Goal: Task Accomplishment & Management: Complete application form

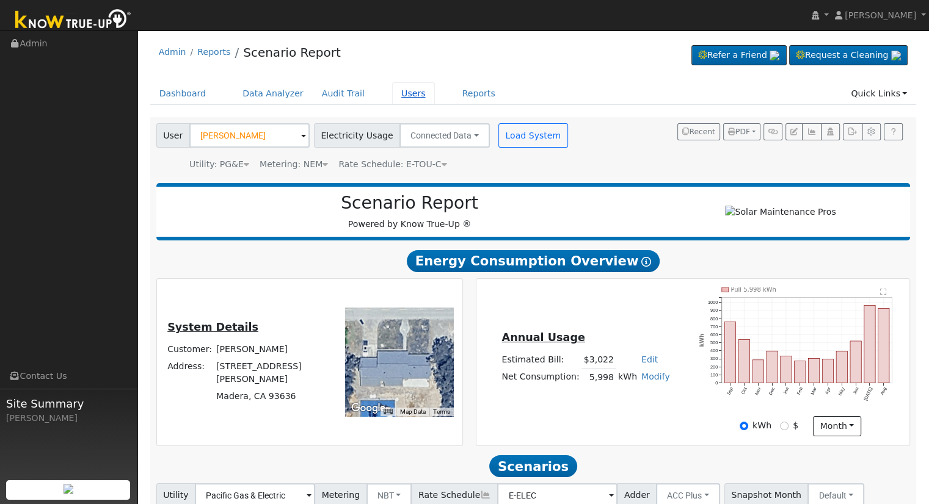
click at [396, 93] on link "Users" at bounding box center [413, 93] width 43 height 23
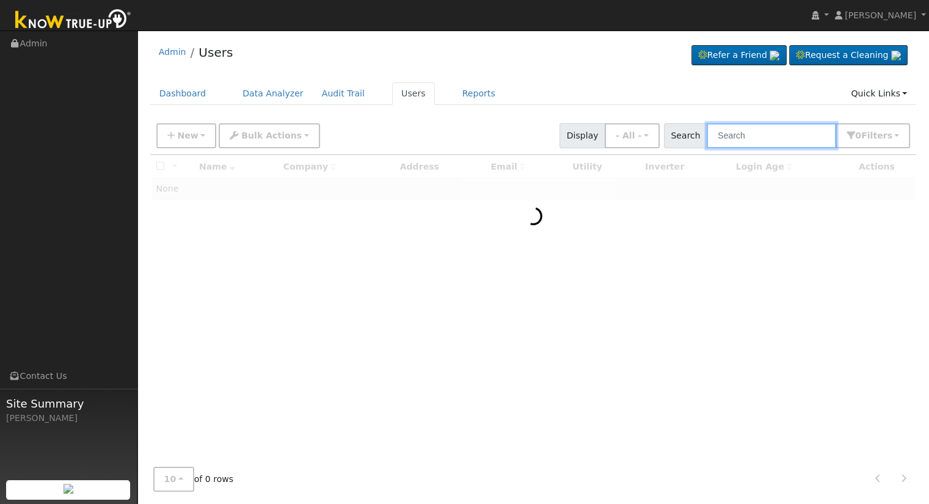
click at [753, 138] on input "text" at bounding box center [770, 135] width 129 height 25
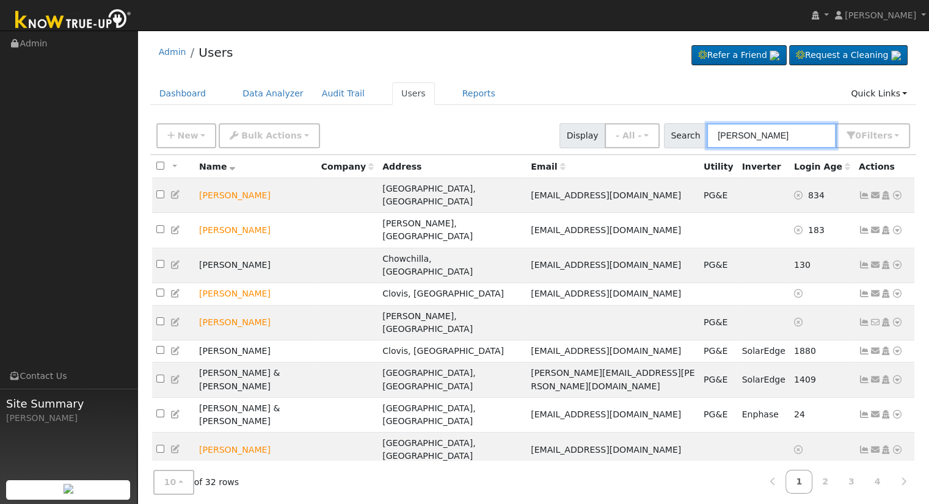
type input "[PERSON_NAME]"
click at [184, 135] on span "New" at bounding box center [187, 136] width 21 height 10
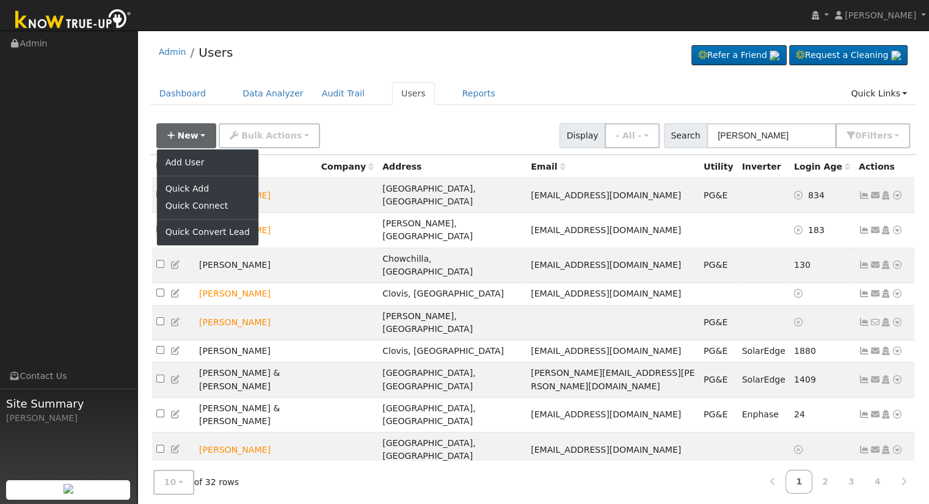
click at [471, 119] on div "New Add User Quick Add Quick Connect Quick Convert Lead Bulk Actions Send Email…" at bounding box center [533, 133] width 758 height 29
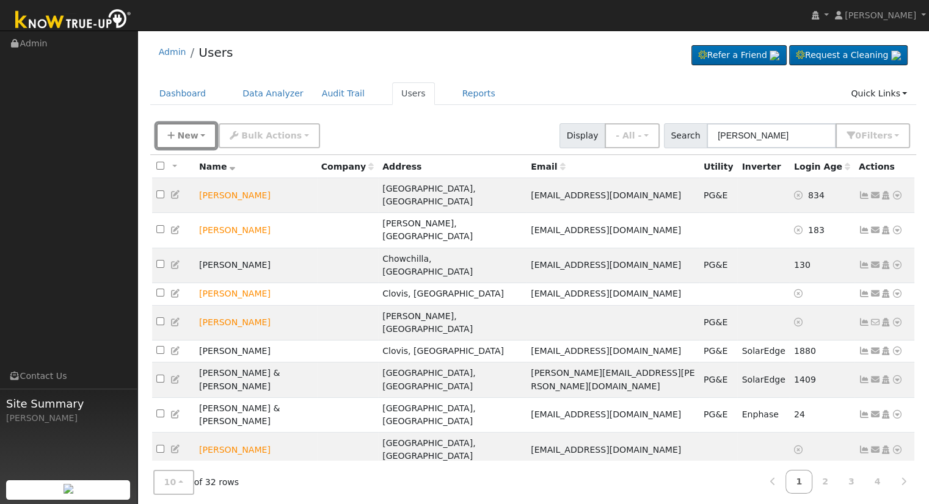
click at [179, 134] on span "New" at bounding box center [187, 136] width 21 height 10
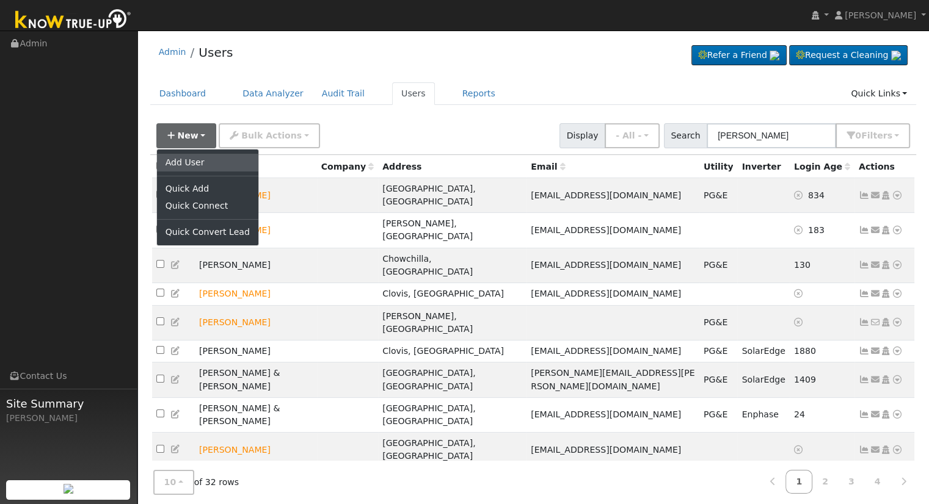
click at [204, 161] on link "Add User" at bounding box center [207, 162] width 101 height 17
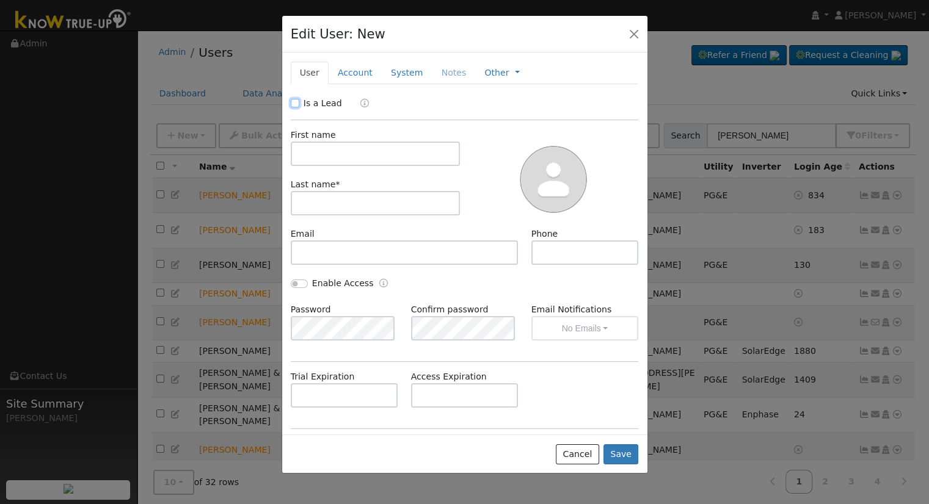
click at [292, 104] on input "Is a Lead" at bounding box center [295, 103] width 9 height 9
checkbox input "true"
click at [310, 160] on input "text" at bounding box center [376, 154] width 170 height 24
type input "[PERSON_NAME]"
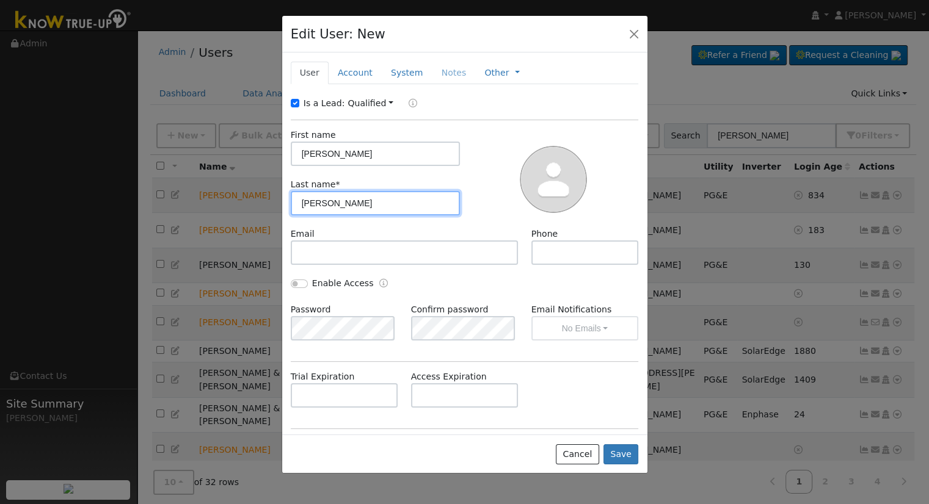
type input "[PERSON_NAME]"
click at [344, 68] on link "Account" at bounding box center [354, 73] width 53 height 23
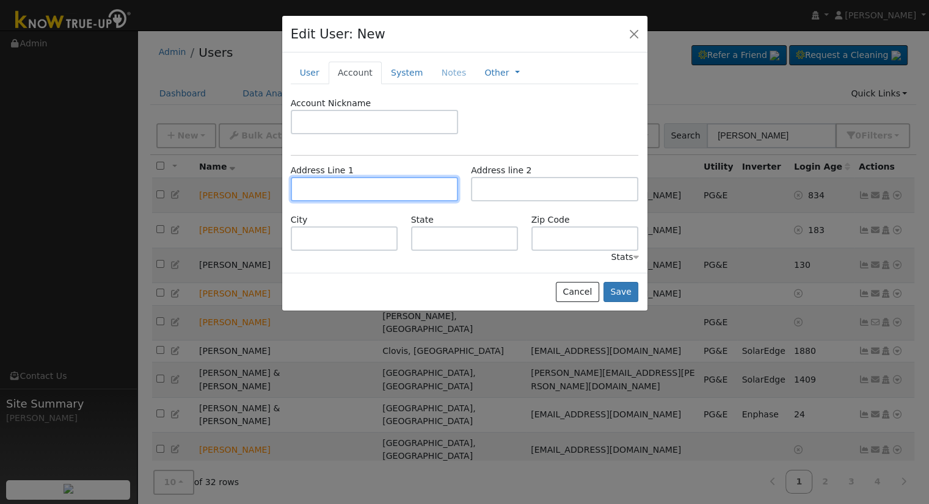
click at [369, 186] on input "text" at bounding box center [374, 189] width 167 height 24
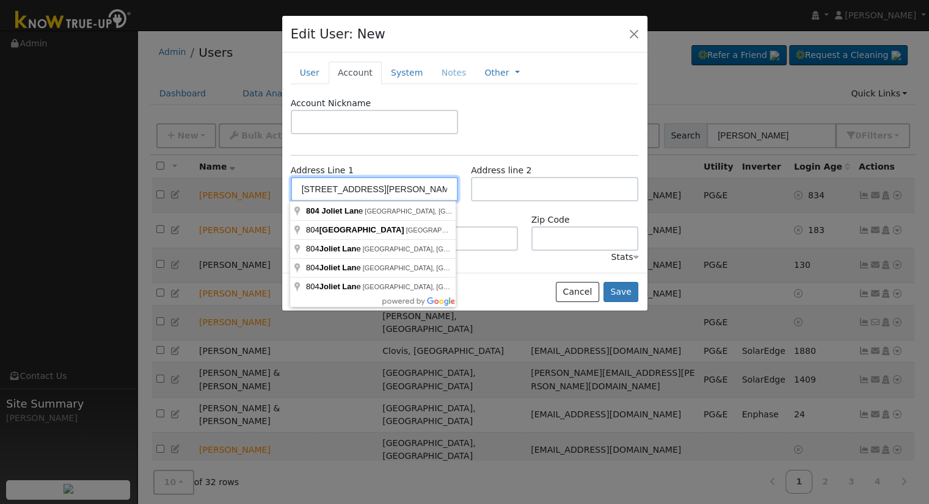
type input "[STREET_ADDRESS]"
type input "Clovis"
type input "CA"
type input "93619"
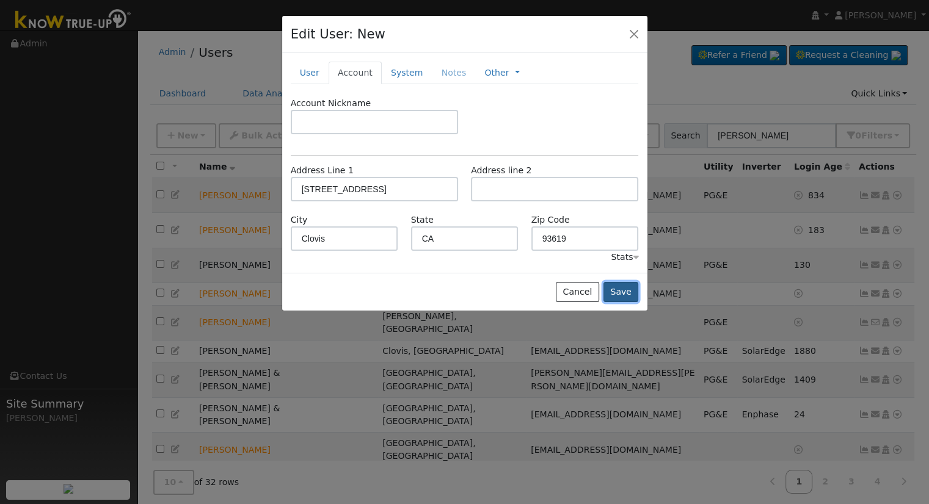
click at [628, 294] on button "Save" at bounding box center [620, 292] width 35 height 21
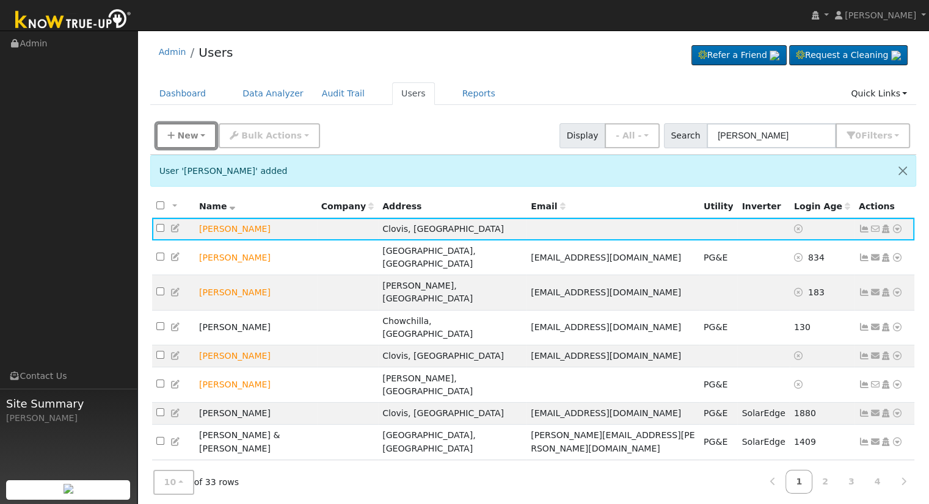
drag, startPoint x: 194, startPoint y: 134, endPoint x: 213, endPoint y: 153, distance: 27.2
click at [194, 134] on span "New" at bounding box center [187, 136] width 21 height 10
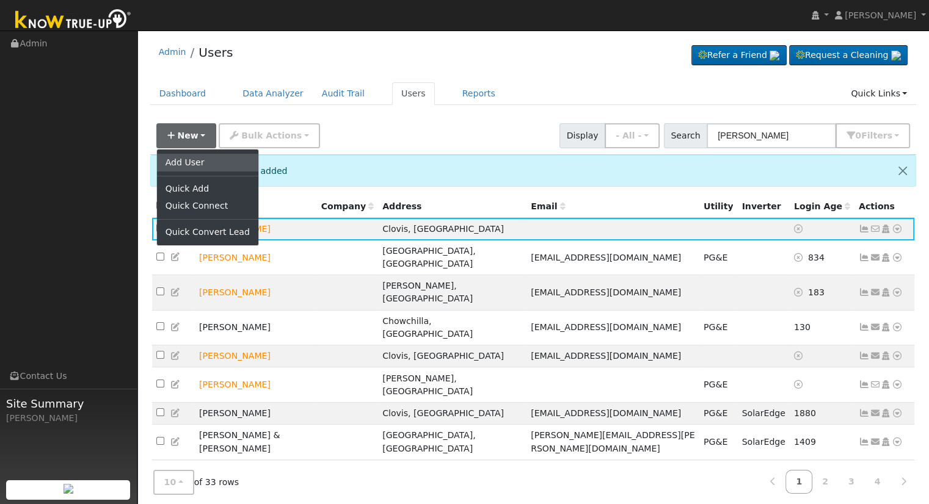
click at [198, 156] on link "Add User" at bounding box center [207, 162] width 101 height 17
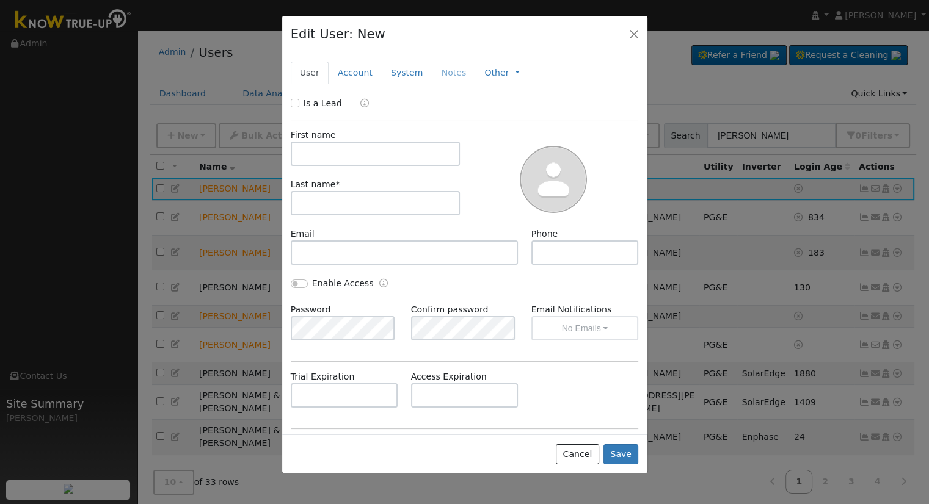
drag, startPoint x: 298, startPoint y: 96, endPoint x: 305, endPoint y: 130, distance: 34.4
click at [298, 98] on div "Is a Lead" at bounding box center [318, 103] width 54 height 13
click at [295, 104] on input "Is a Lead" at bounding box center [295, 103] width 9 height 9
checkbox input "true"
click at [341, 151] on input "text" at bounding box center [376, 154] width 170 height 24
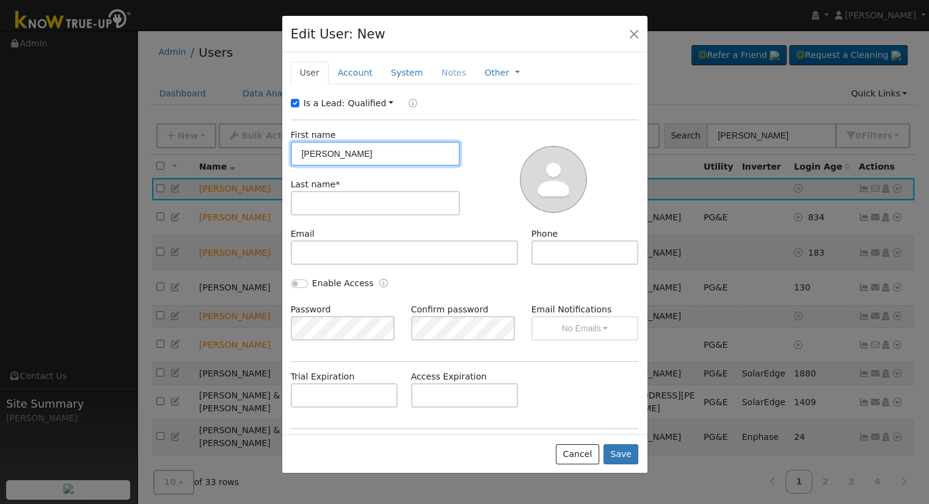
type input "[PERSON_NAME]"
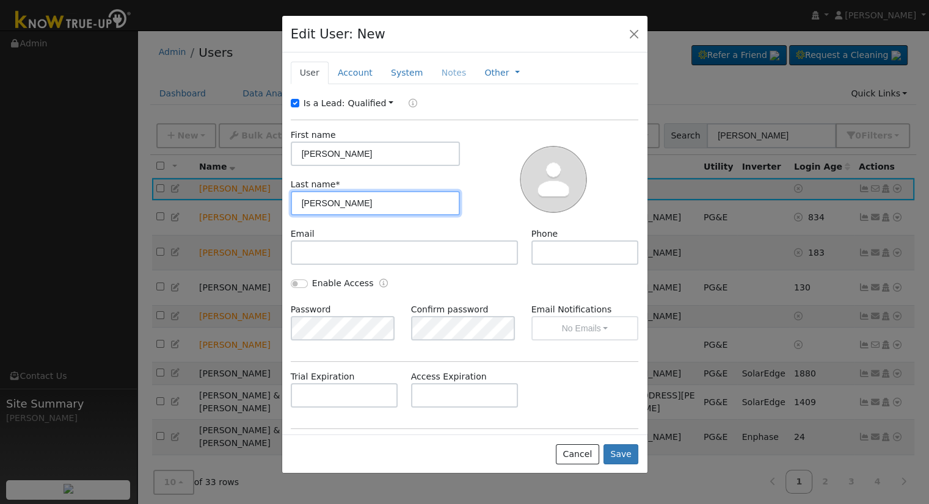
type input "[PERSON_NAME]"
click at [348, 68] on link "Account" at bounding box center [354, 73] width 53 height 23
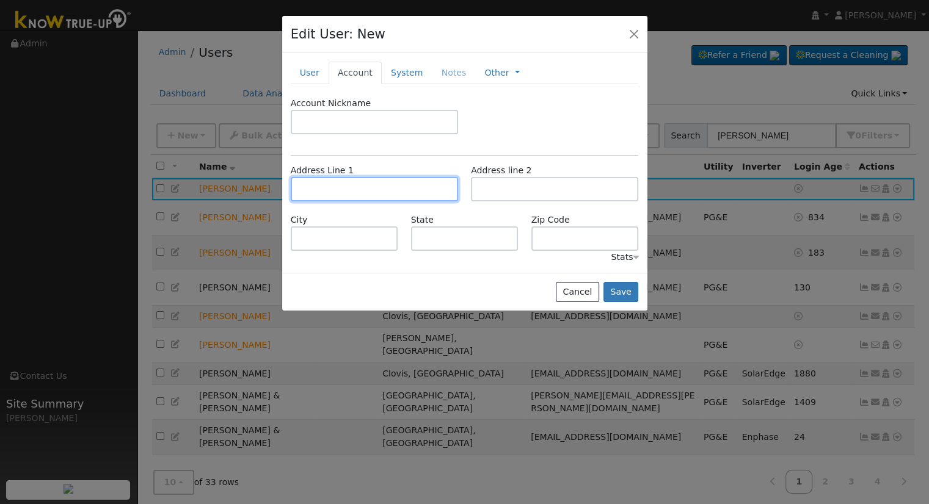
click at [370, 190] on input "text" at bounding box center [374, 189] width 167 height 24
type input "[STREET_ADDRESS]"
type input "Merced"
type input "CA"
type input "95340"
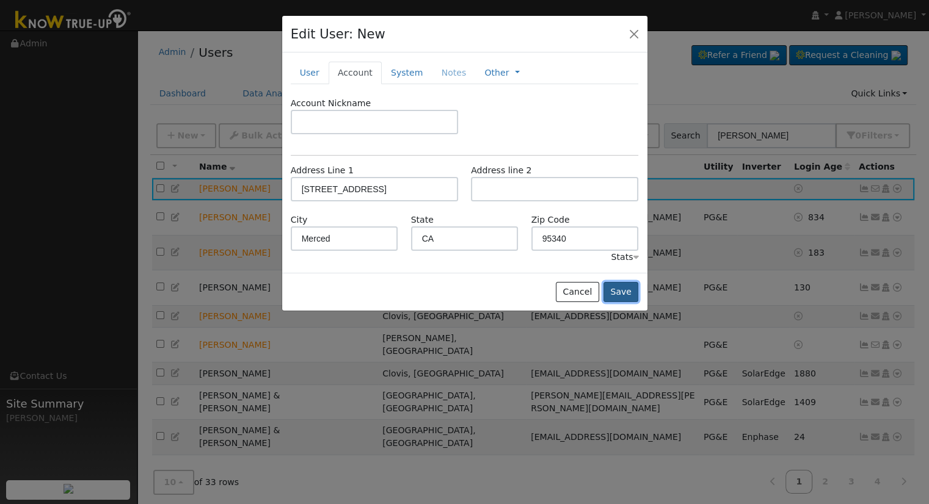
click at [622, 290] on button "Save" at bounding box center [620, 292] width 35 height 21
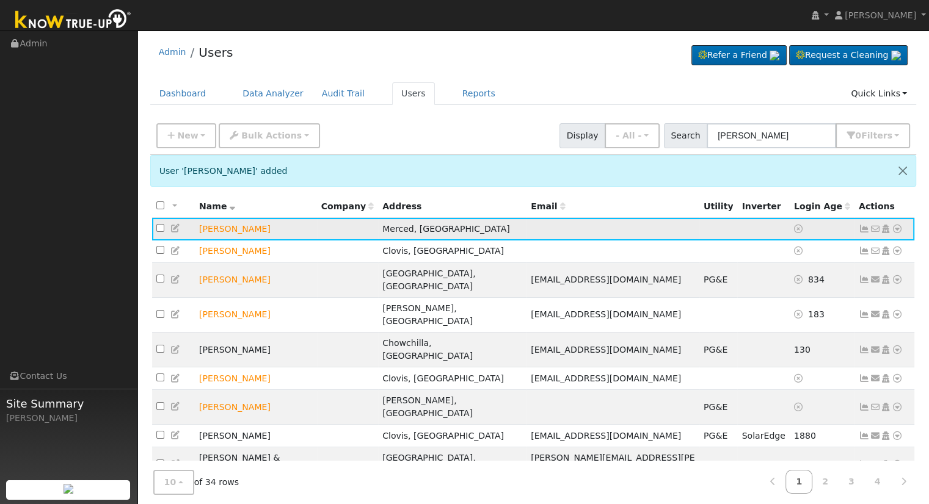
click at [897, 228] on icon at bounding box center [896, 229] width 11 height 9
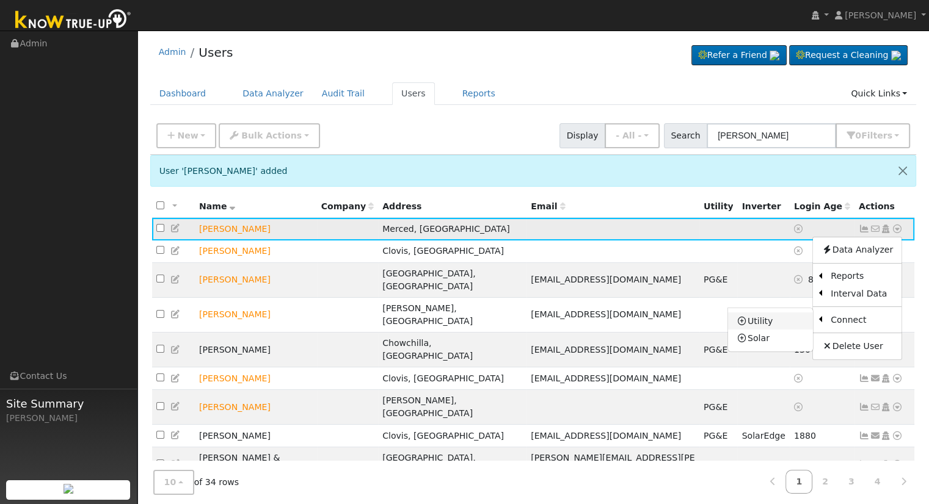
click at [764, 325] on link "Utility" at bounding box center [770, 321] width 85 height 17
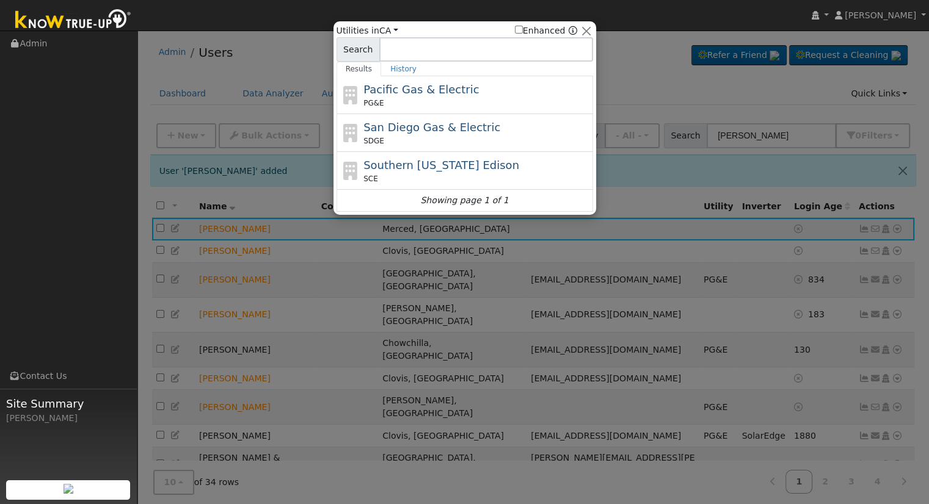
click at [381, 100] on div "PG&E" at bounding box center [476, 103] width 227 height 11
